Goal: Task Accomplishment & Management: Use online tool/utility

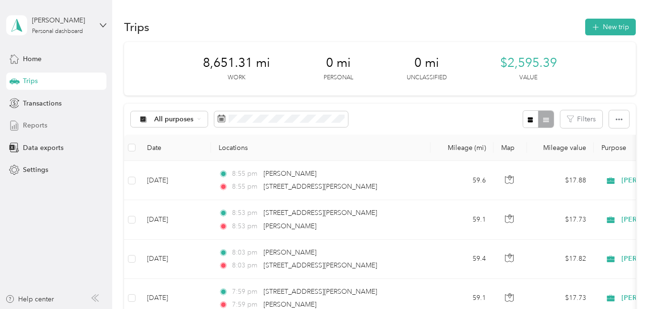
click at [41, 123] on span "Reports" at bounding box center [35, 125] width 24 height 10
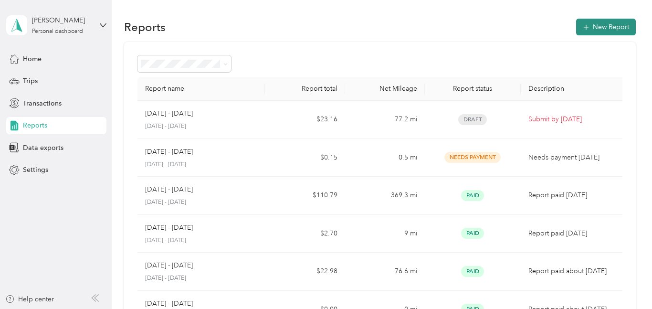
click at [604, 32] on button "New Report" at bounding box center [606, 27] width 60 height 17
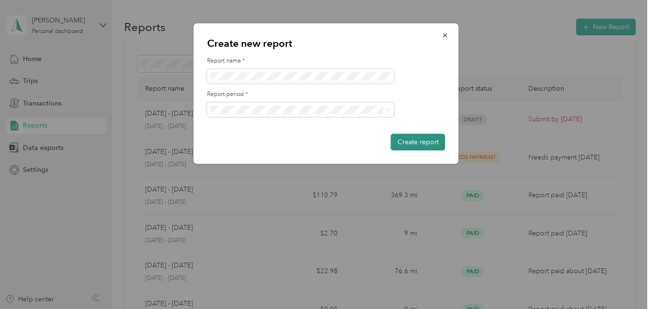
click at [419, 134] on button "Create report" at bounding box center [418, 142] width 54 height 17
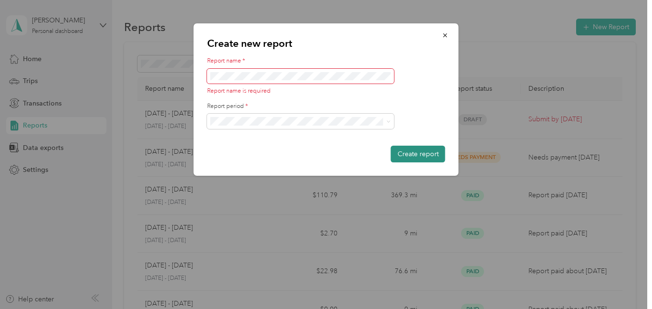
click at [417, 150] on button "Create report" at bounding box center [418, 154] width 54 height 17
click at [445, 32] on icon "button" at bounding box center [445, 35] width 7 height 7
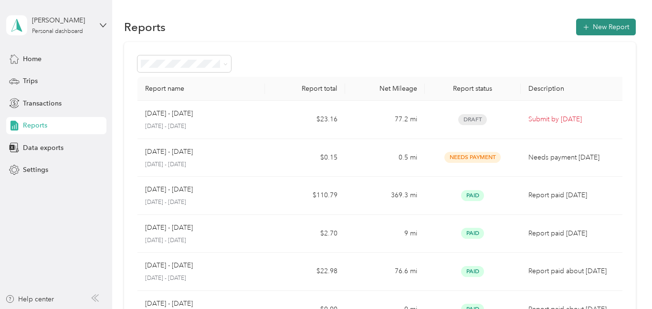
click at [628, 24] on button "New Report" at bounding box center [606, 27] width 60 height 17
